Goal: Task Accomplishment & Management: Use online tool/utility

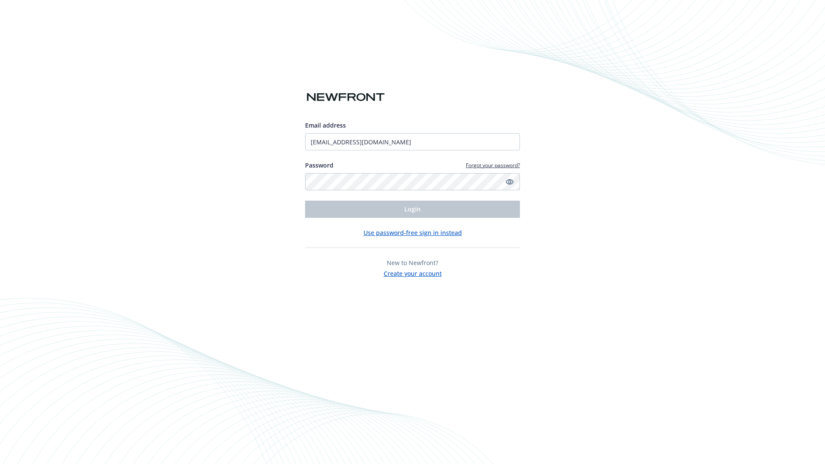
type input "[EMAIL_ADDRESS][DOMAIN_NAME]"
click at [412, 209] on span "Login" at bounding box center [412, 209] width 16 height 8
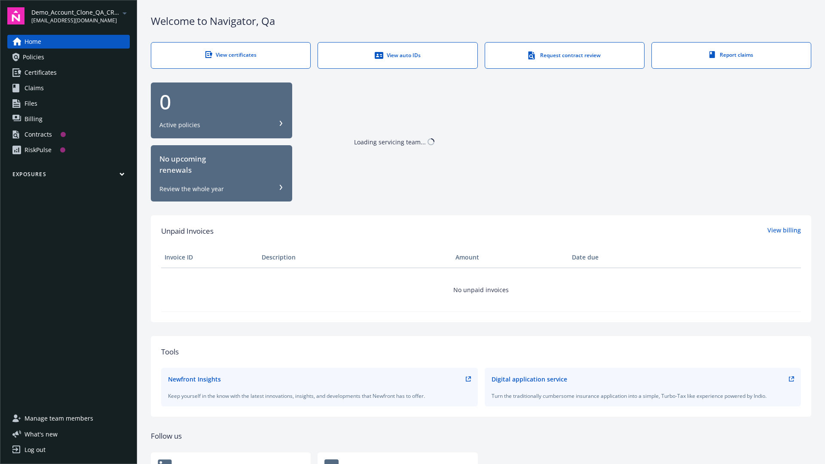
click at [80, 16] on span "Demo_Account_Clone_QA_CR_Tests_Prospect" at bounding box center [75, 12] width 88 height 9
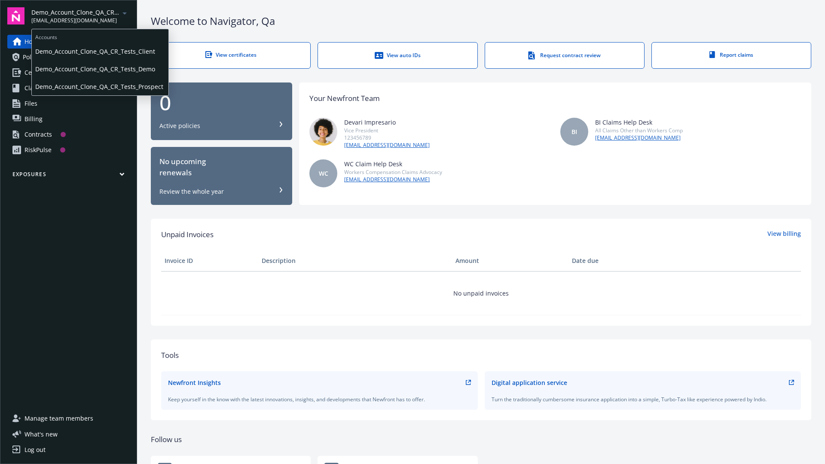
click at [99, 51] on span "Demo_Account_Clone_QA_CR_Tests_Client" at bounding box center [100, 52] width 130 height 18
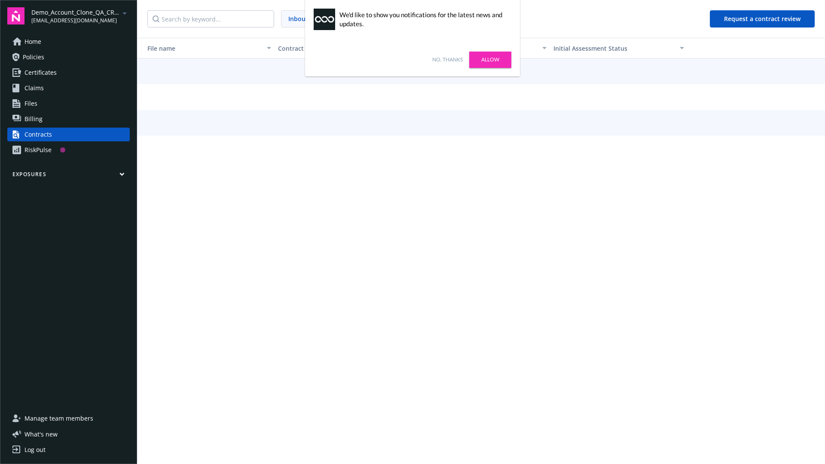
click at [447, 60] on link "No, thanks" at bounding box center [447, 60] width 30 height 8
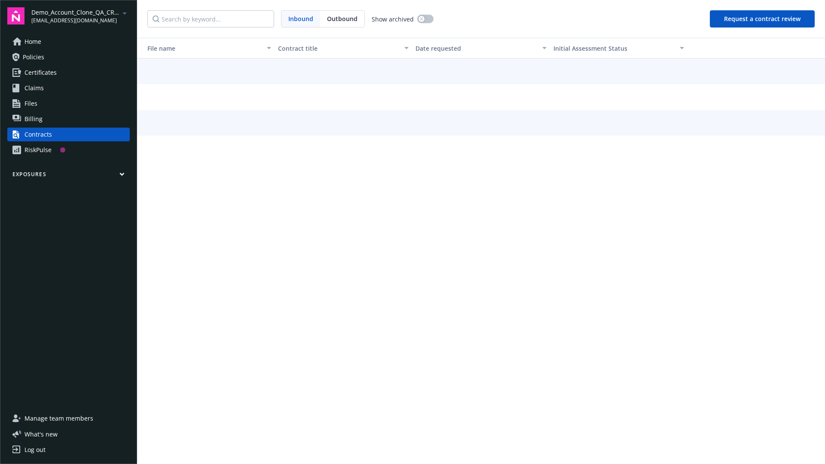
click at [762, 19] on button "Request a contract review" at bounding box center [761, 18] width 105 height 17
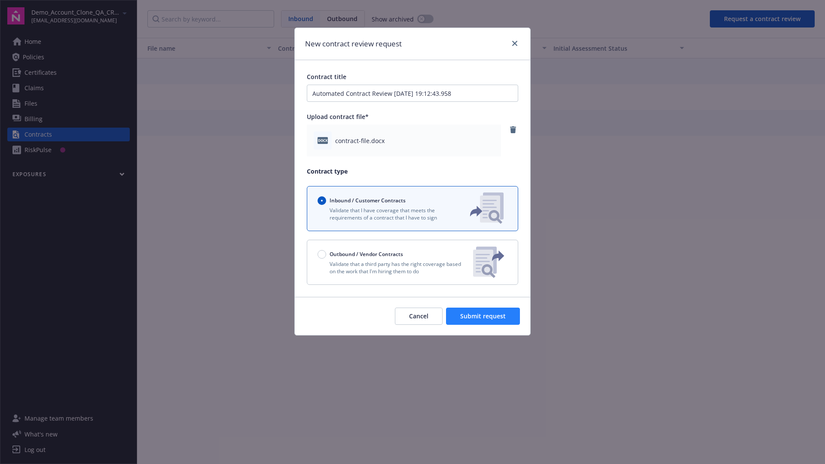
type input "Automated Contract Review [DATE] 19:12:43.958"
click at [483, 316] on span "Submit request" at bounding box center [483, 316] width 46 height 8
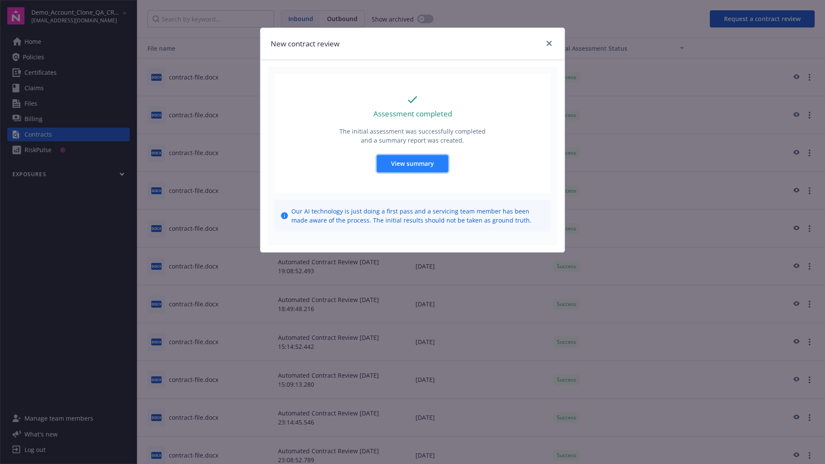
click at [412, 163] on span "View summary" at bounding box center [412, 163] width 43 height 8
